Goal: Navigation & Orientation: Find specific page/section

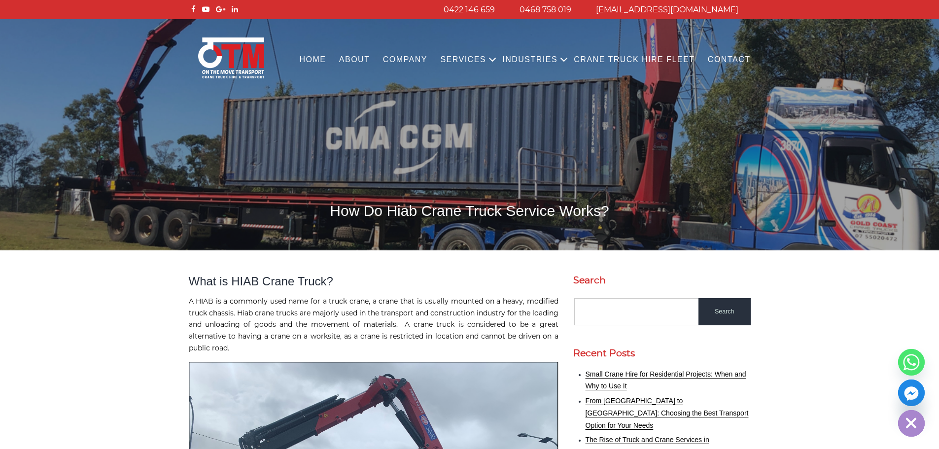
click at [330, 62] on link "Home" at bounding box center [312, 59] width 39 height 27
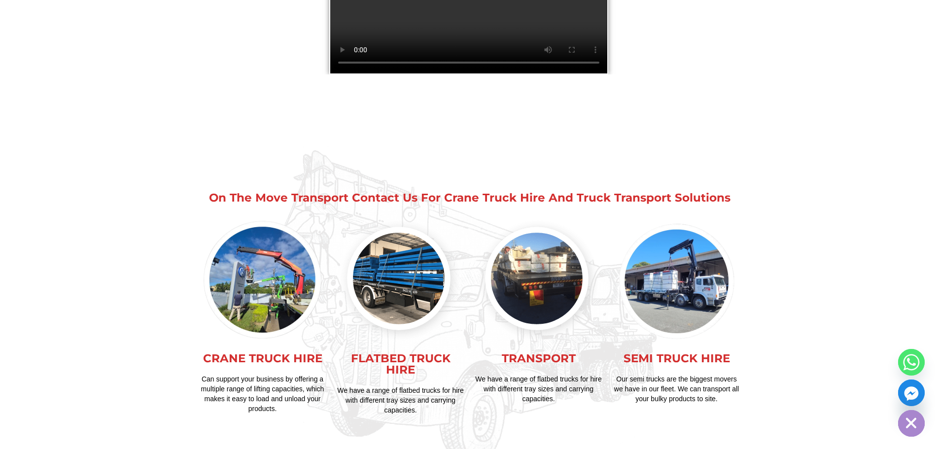
scroll to position [1767, 0]
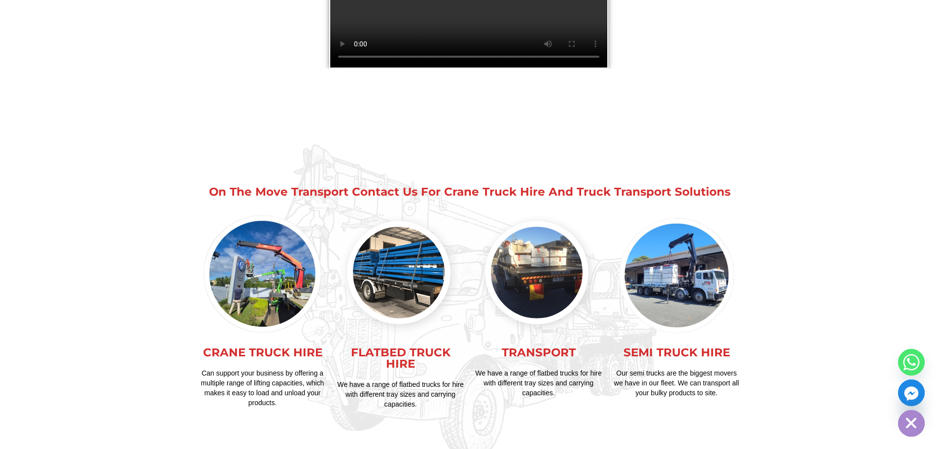
click at [683, 346] on link "SEMI TRUCK HIRE" at bounding box center [677, 353] width 106 height 14
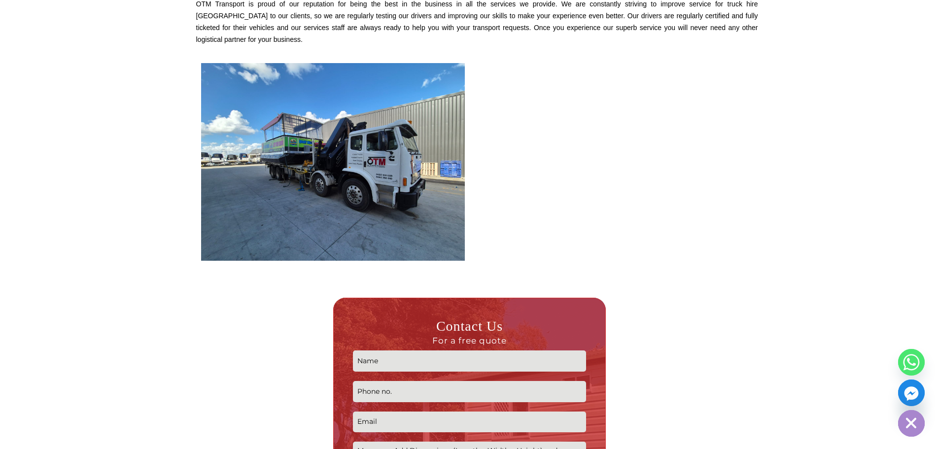
scroll to position [1430, 0]
